Goal: Task Accomplishment & Management: Complete application form

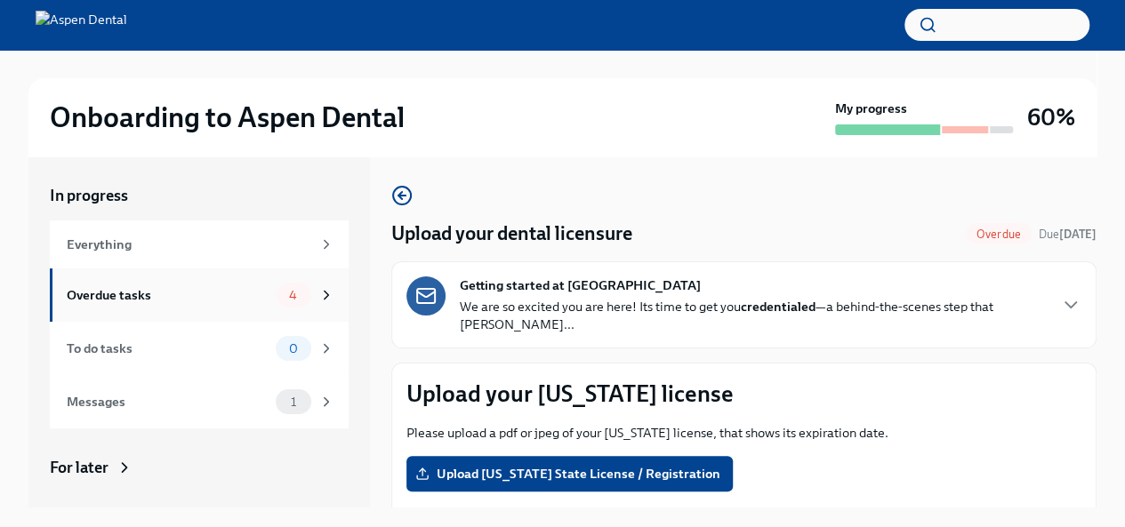
click at [228, 301] on div "Overdue tasks" at bounding box center [168, 295] width 202 height 20
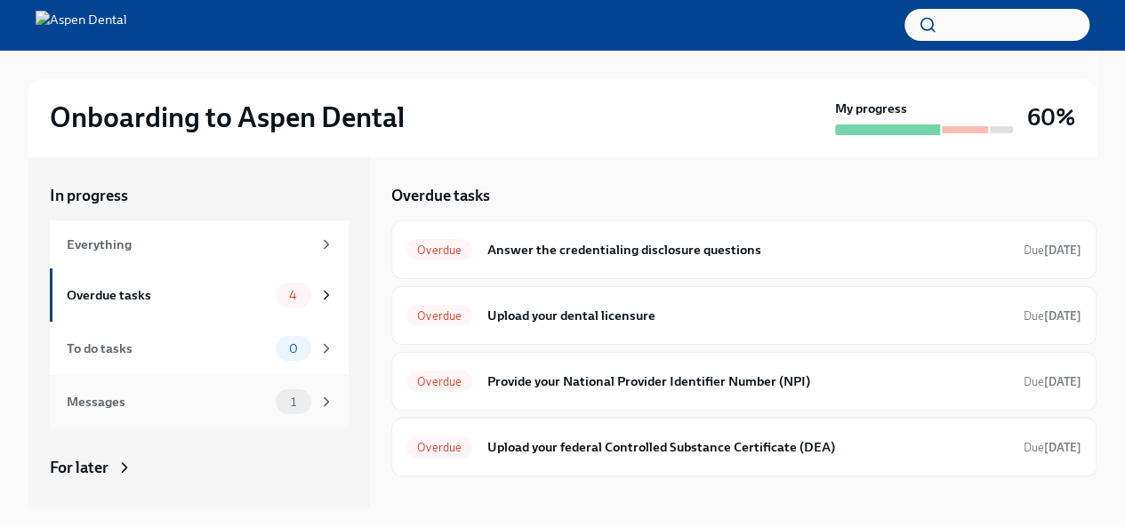
click at [222, 408] on div "Messages" at bounding box center [168, 402] width 202 height 20
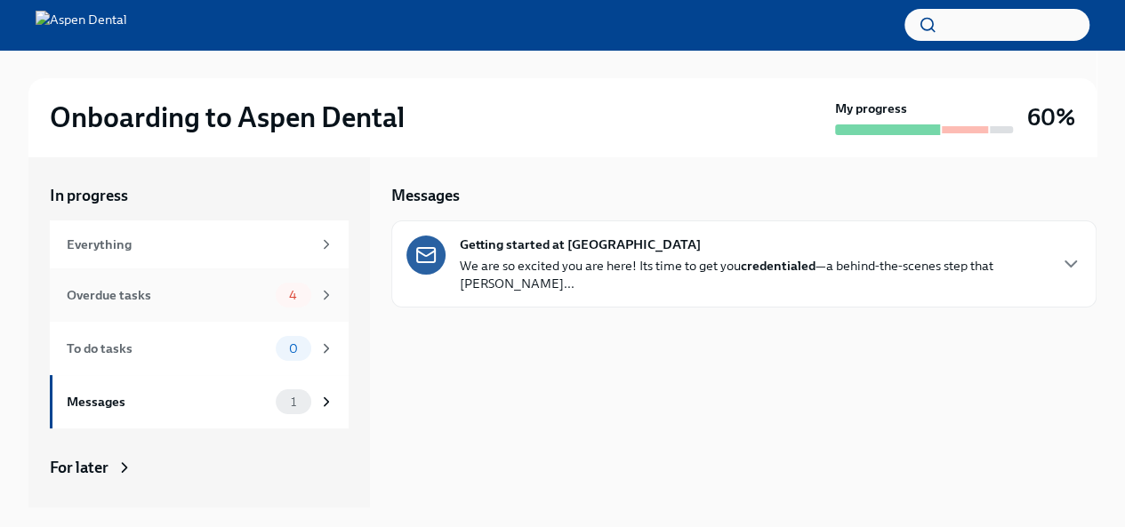
click at [171, 293] on div "Overdue tasks" at bounding box center [168, 295] width 202 height 20
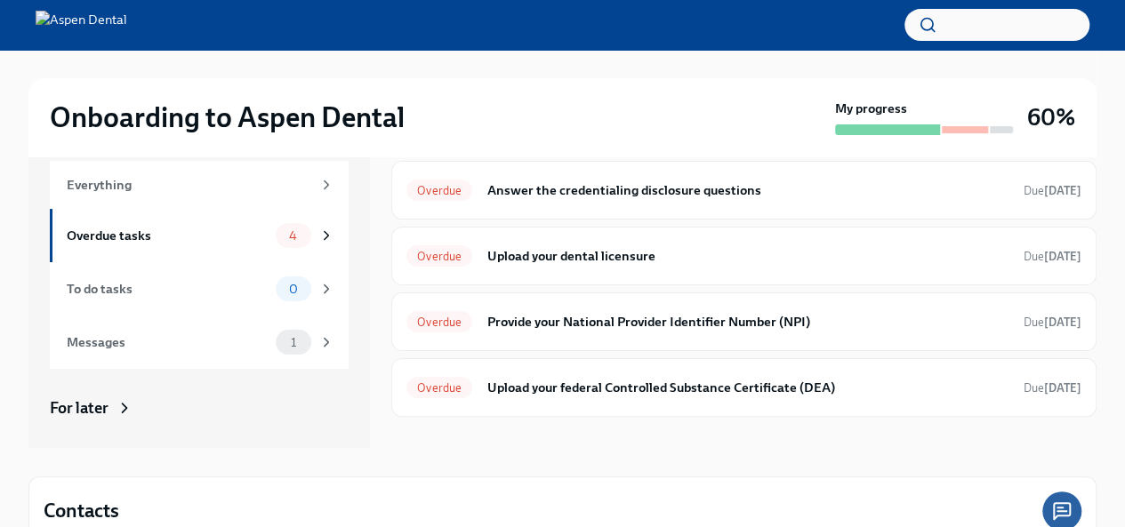
scroll to position [60, 0]
click at [658, 180] on h6 "Answer the credentialing disclosure questions" at bounding box center [747, 190] width 523 height 20
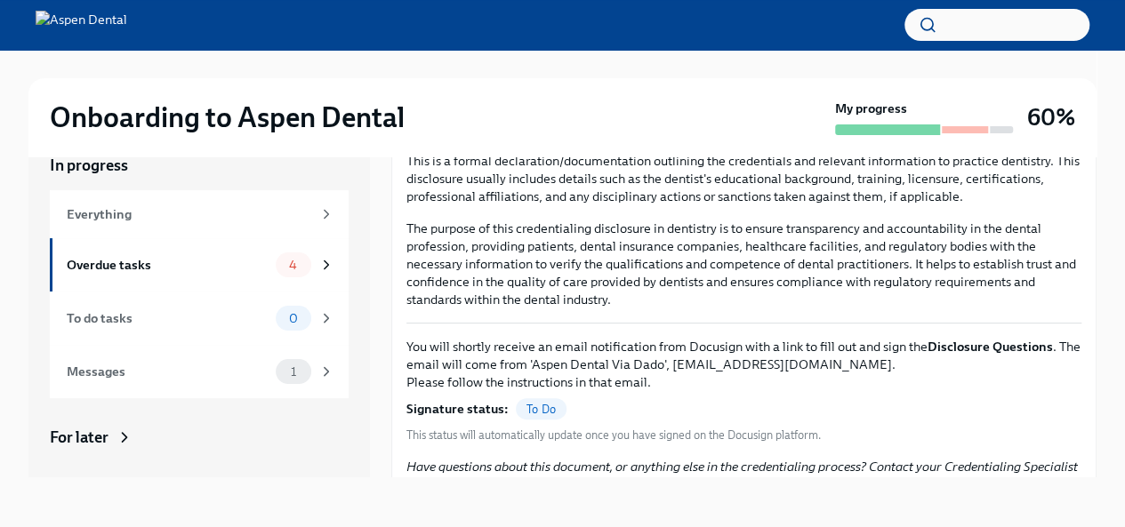
scroll to position [263, 0]
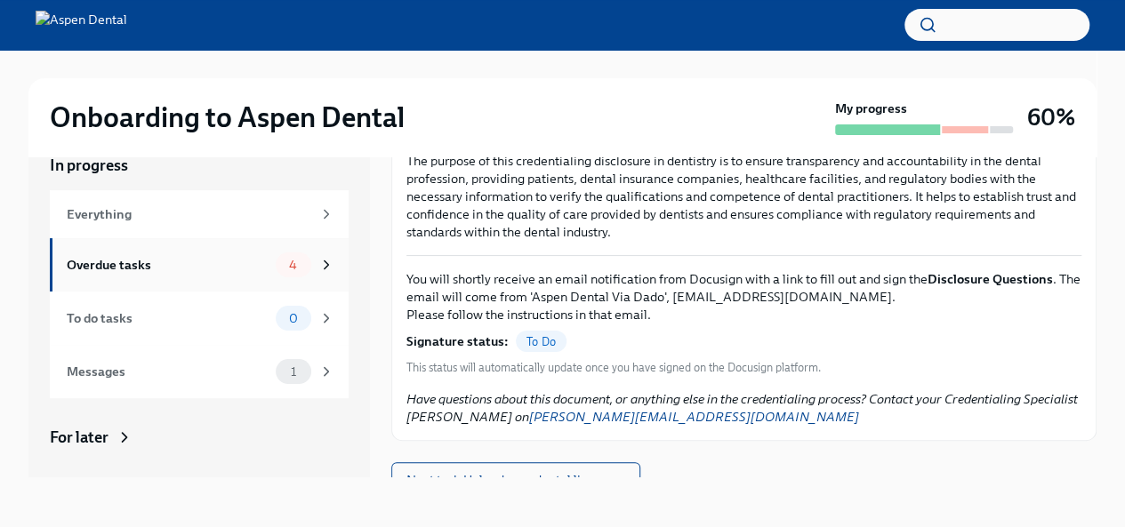
click at [224, 261] on div "Overdue tasks" at bounding box center [168, 265] width 202 height 20
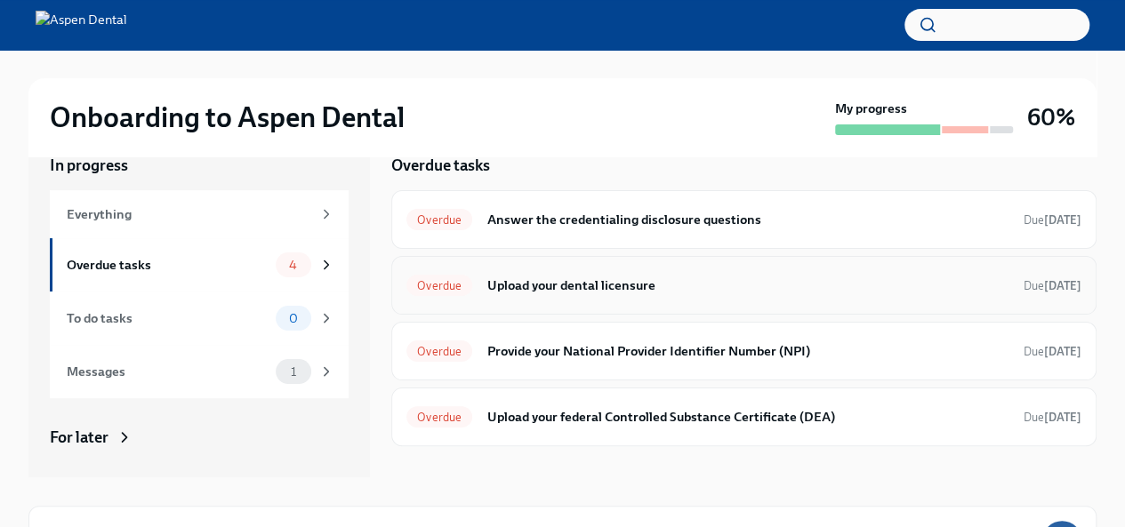
click at [559, 294] on div "Overdue Upload your dental licensure Due [DATE]" at bounding box center [743, 285] width 675 height 28
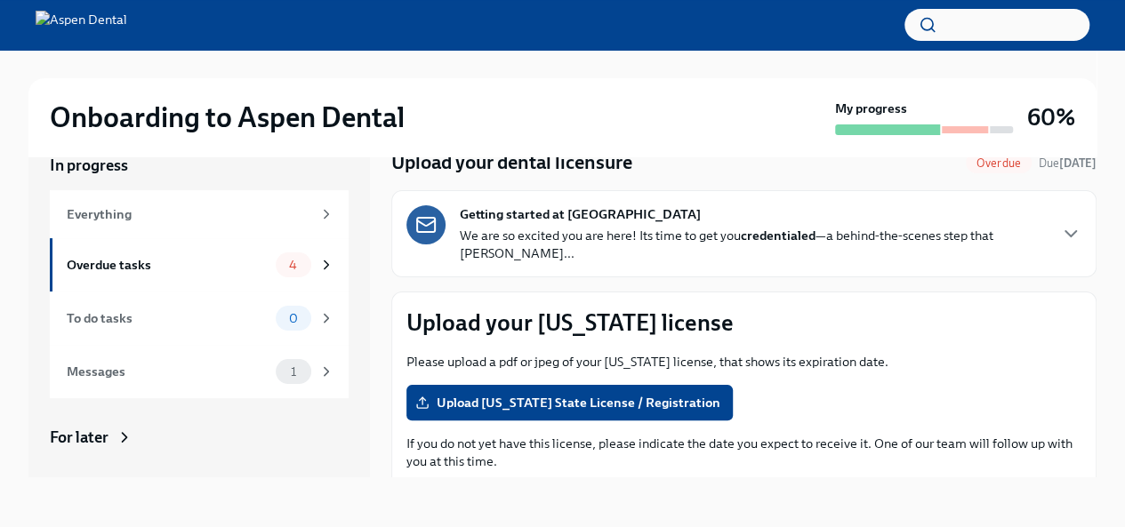
scroll to position [42, 0]
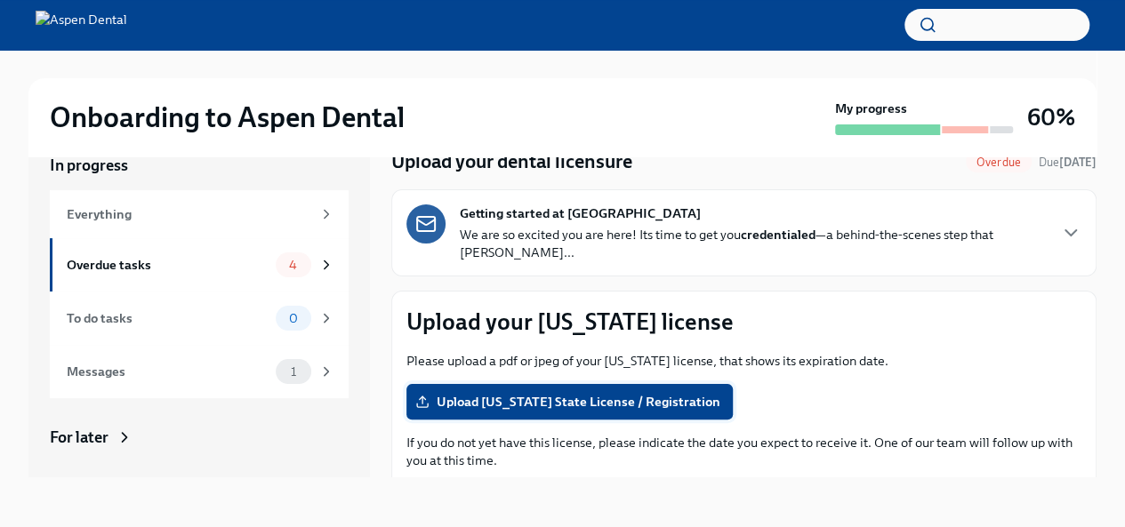
click at [676, 393] on span "Upload [US_STATE] State License / Registration" at bounding box center [569, 402] width 301 height 18
click at [0, 0] on input "Upload [US_STATE] State License / Registration" at bounding box center [0, 0] width 0 height 0
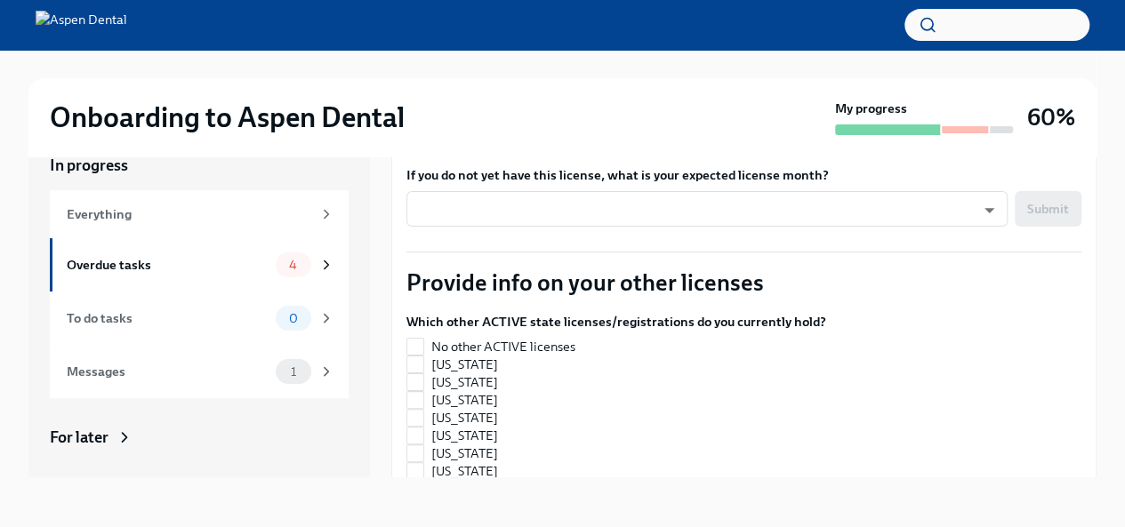
scroll to position [360, 0]
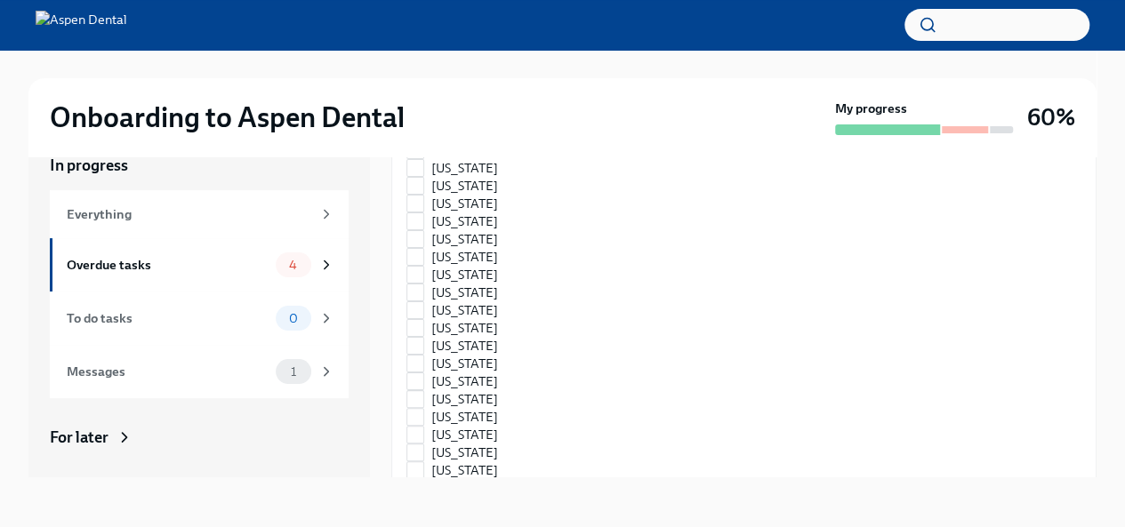
scroll to position [2559, 0]
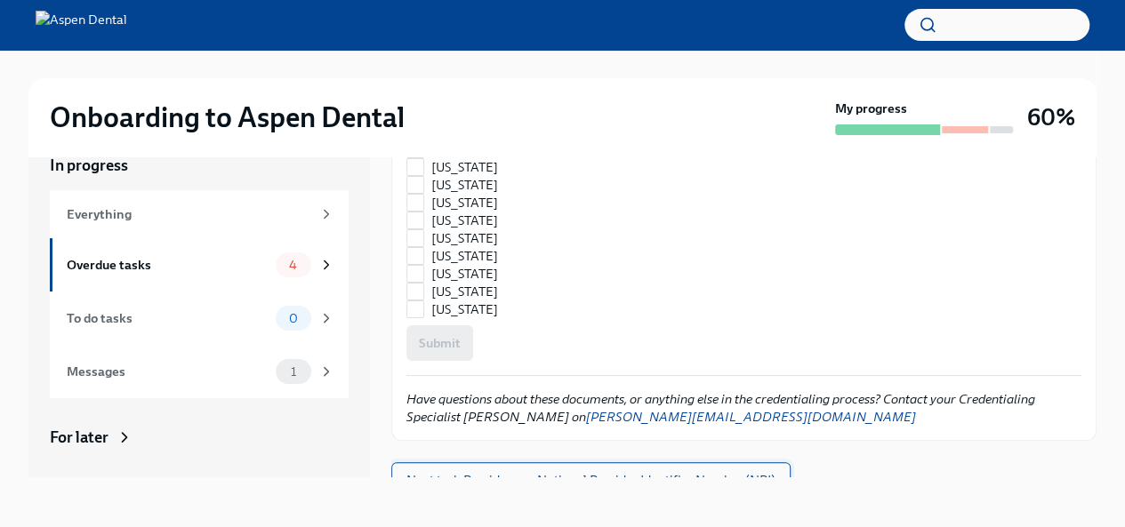
click at [739, 471] on span "Next task : Provide your National Provider Identifier Number (NPI)" at bounding box center [590, 480] width 369 height 18
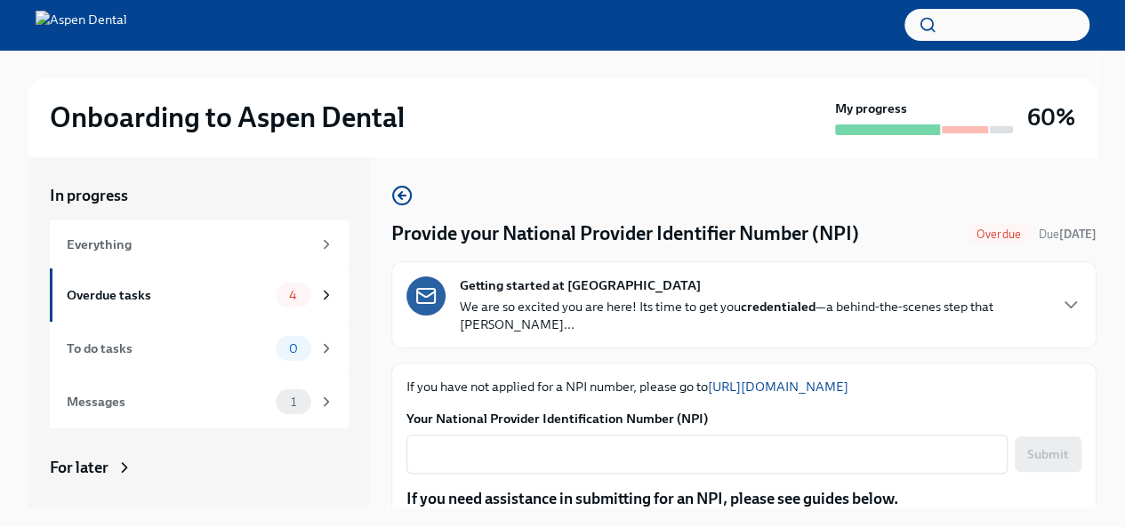
scroll to position [1, 0]
click at [202, 288] on div "Overdue tasks" at bounding box center [168, 295] width 202 height 20
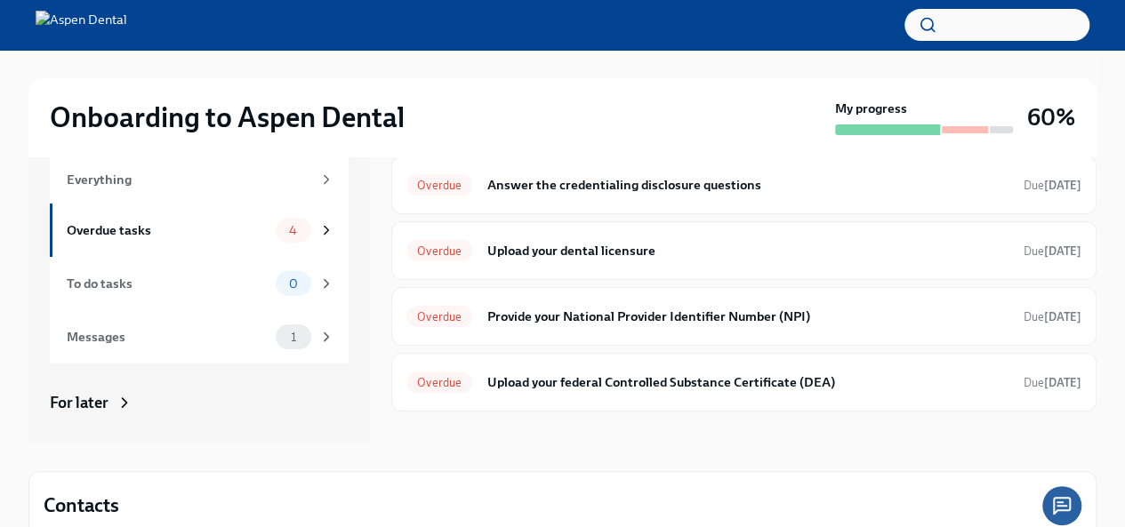
scroll to position [58, 0]
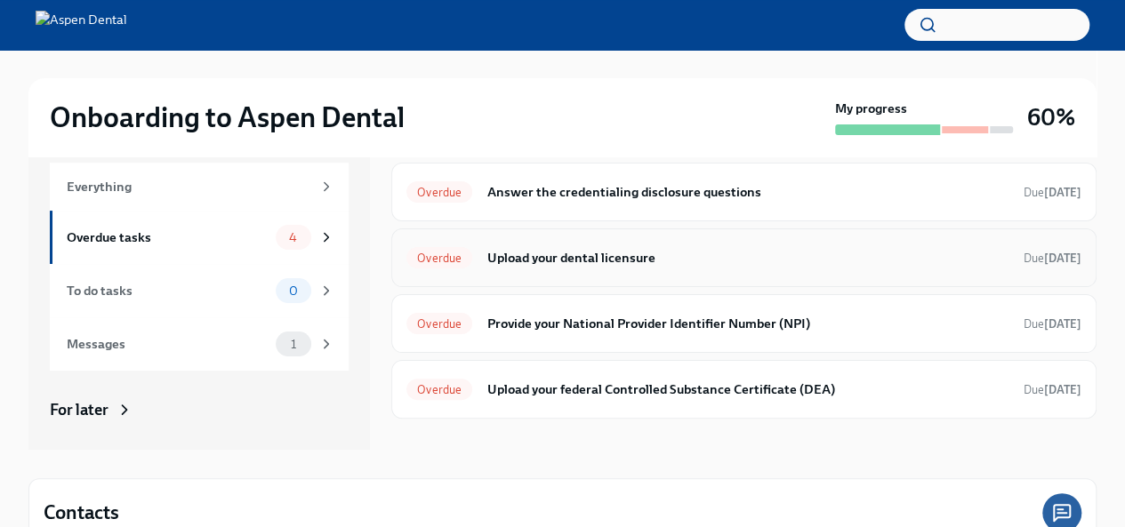
click at [706, 241] on div "Overdue Upload your dental licensure Due [DATE]" at bounding box center [743, 257] width 705 height 59
click at [646, 264] on h6 "Upload your dental licensure" at bounding box center [747, 258] width 523 height 20
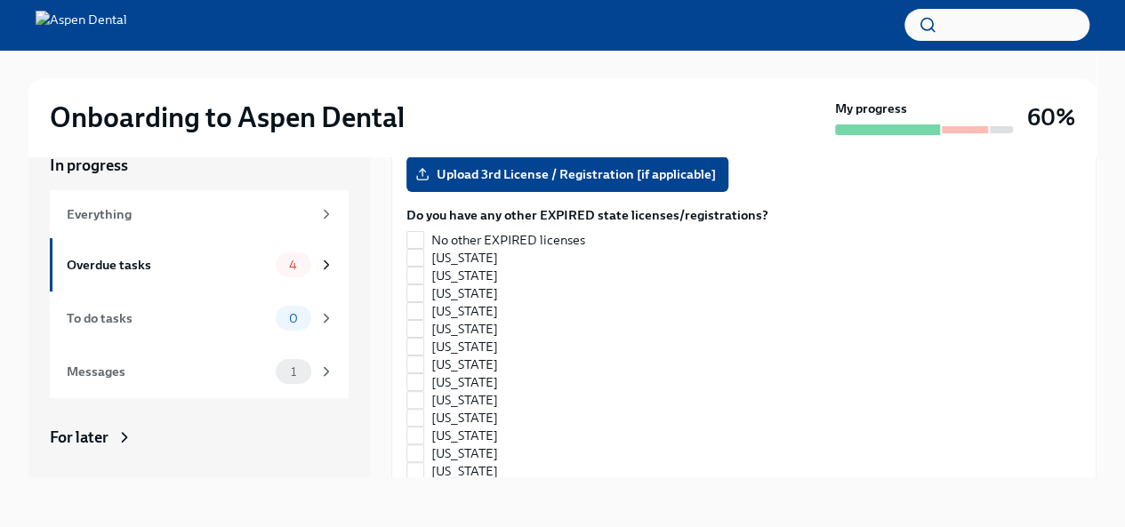
scroll to position [1720, 0]
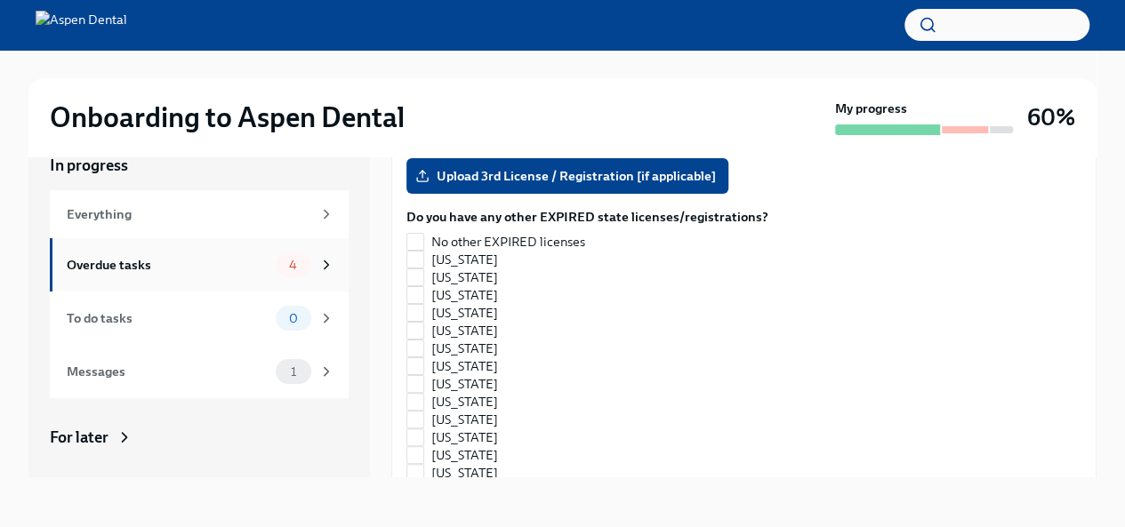
click at [188, 261] on div "Overdue tasks" at bounding box center [168, 265] width 202 height 20
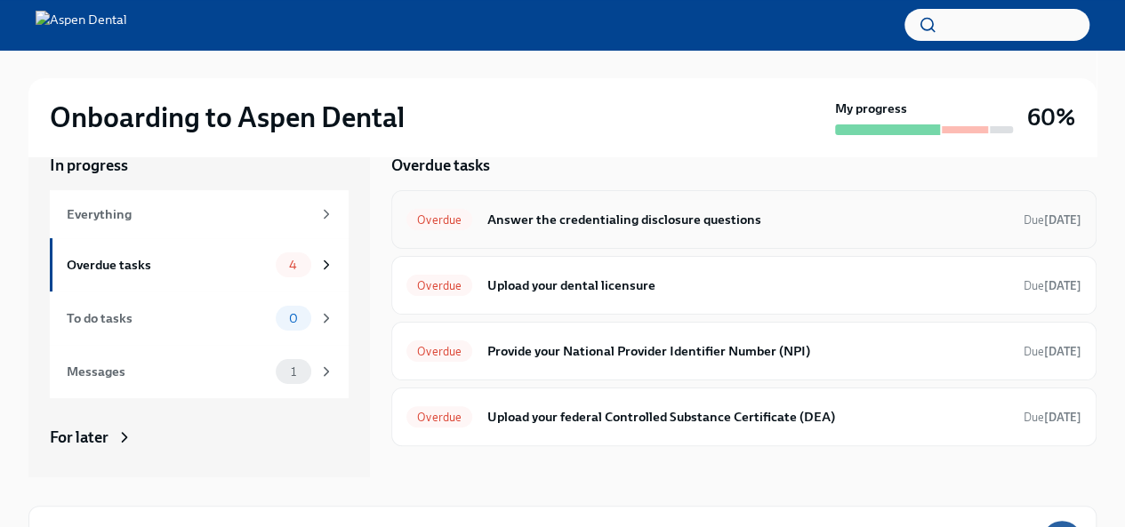
click at [709, 228] on h6 "Answer the credentialing disclosure questions" at bounding box center [747, 220] width 523 height 20
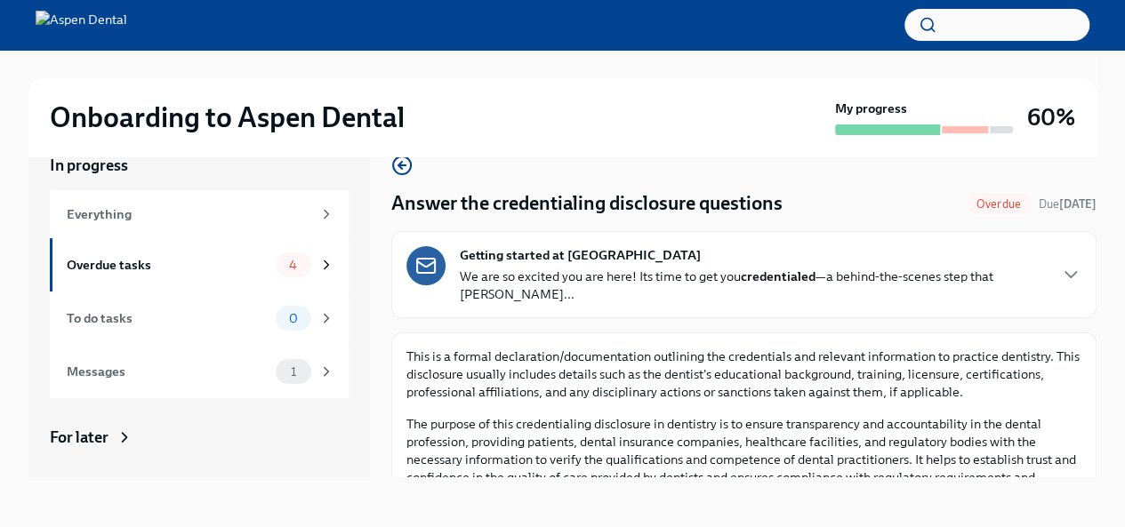
click at [755, 269] on strong "credentialed" at bounding box center [778, 277] width 75 height 16
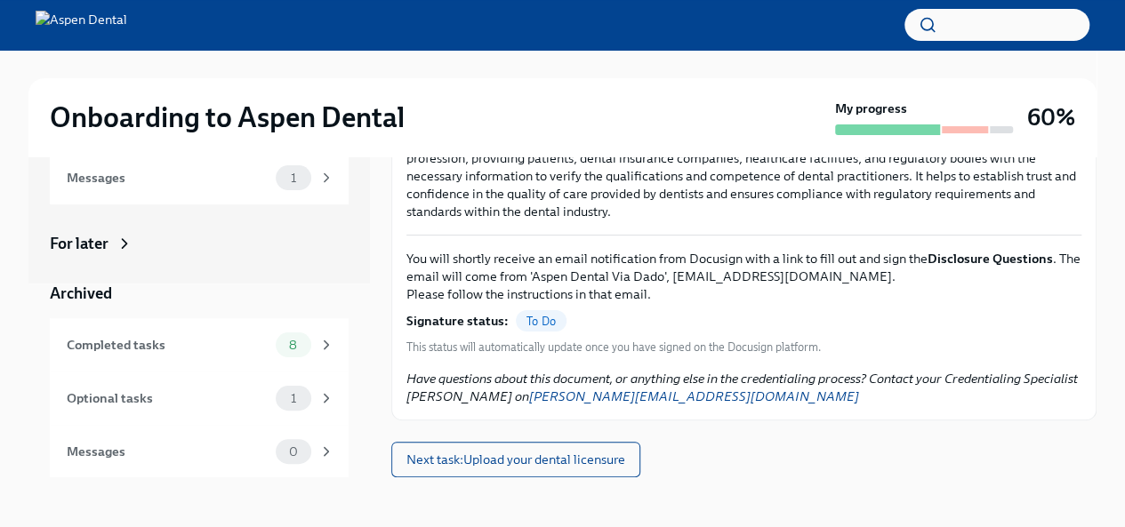
scroll to position [1856, 0]
